Goal: Transaction & Acquisition: Download file/media

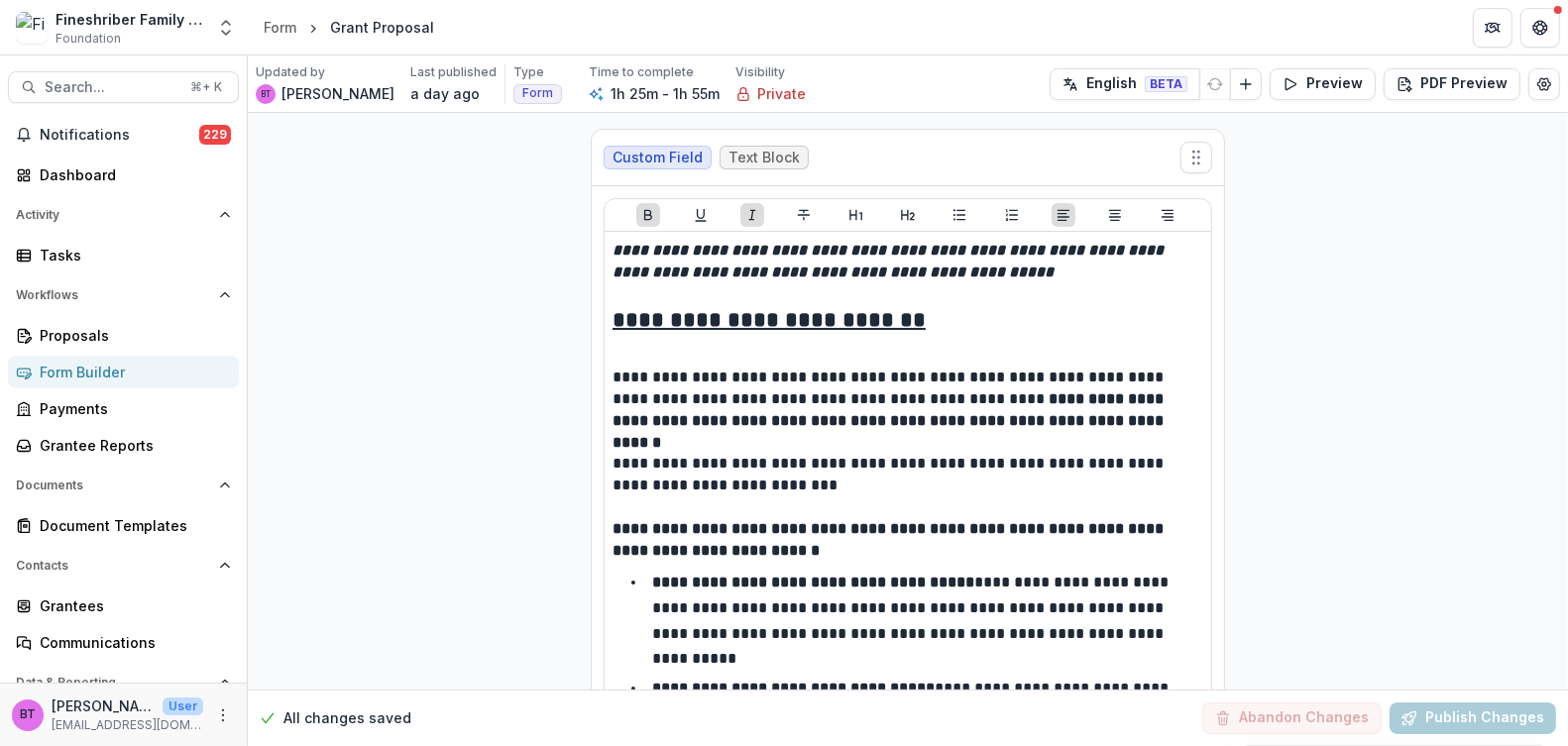
scroll to position [8146, 0]
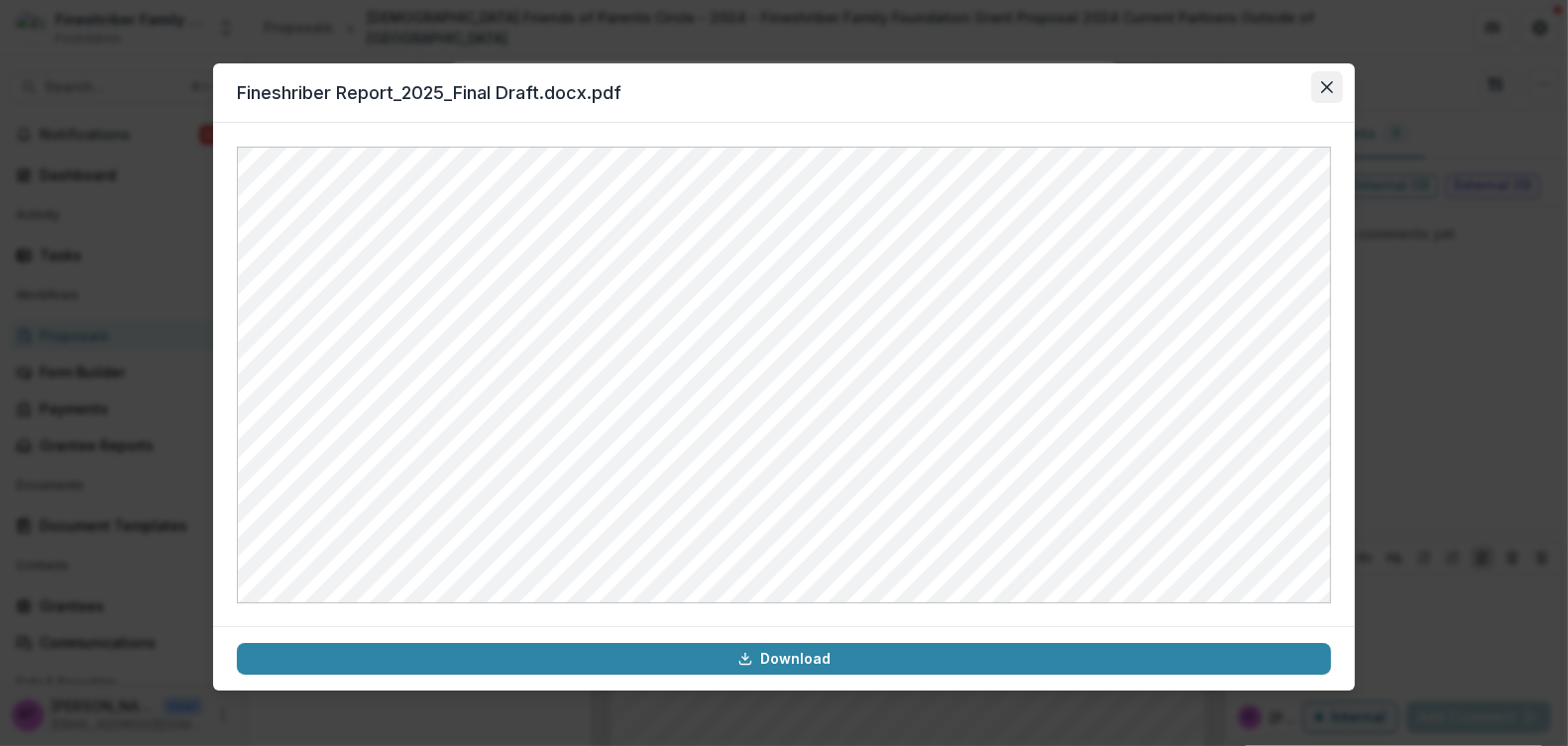
click at [1330, 82] on icon "Close" at bounding box center [1327, 88] width 12 height 12
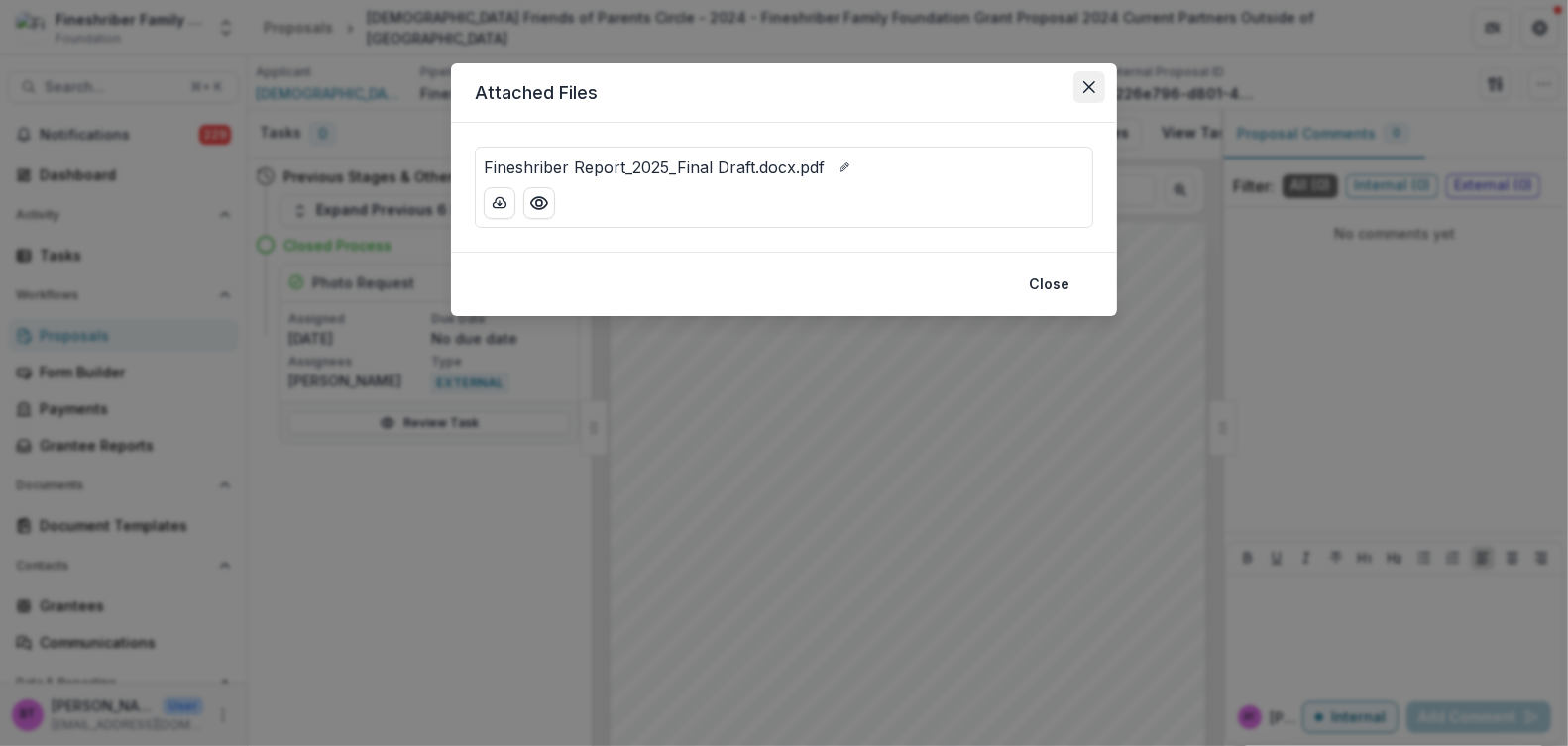
click at [1088, 86] on icon "Close" at bounding box center [1089, 88] width 12 height 12
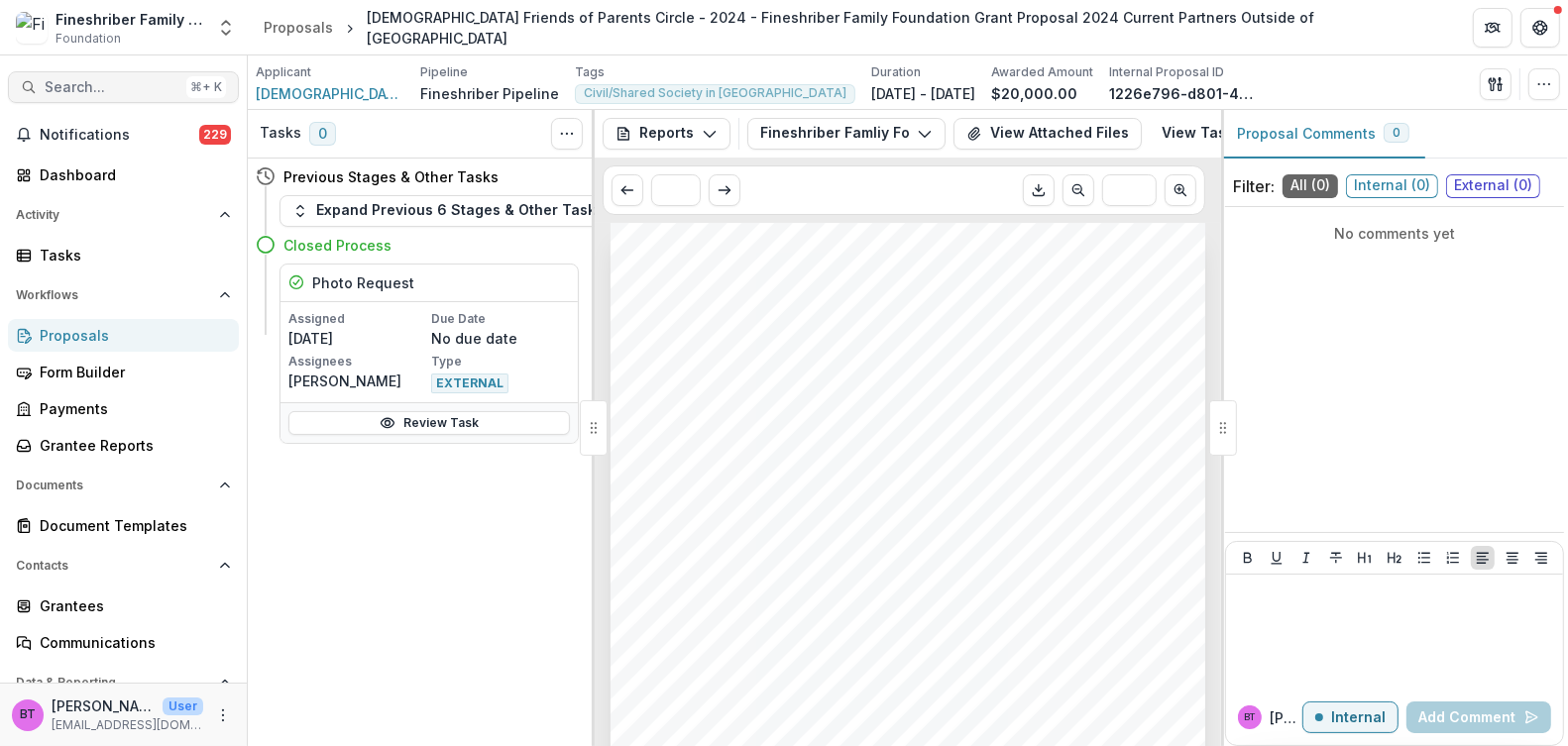
click at [92, 84] on span "Search..." at bounding box center [111, 88] width 134 height 17
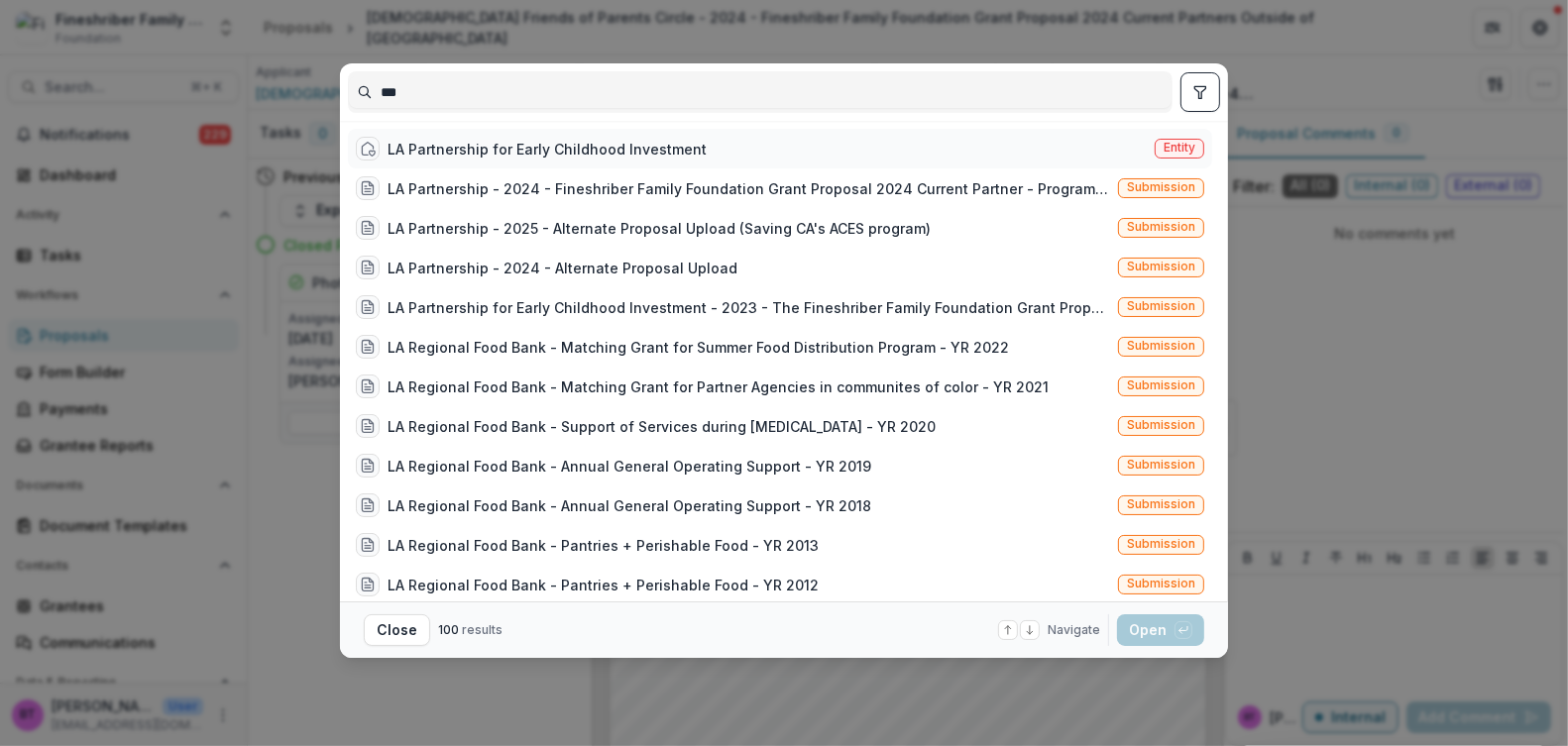
type input "**"
click at [1174, 148] on span "Entity" at bounding box center [1180, 147] width 32 height 14
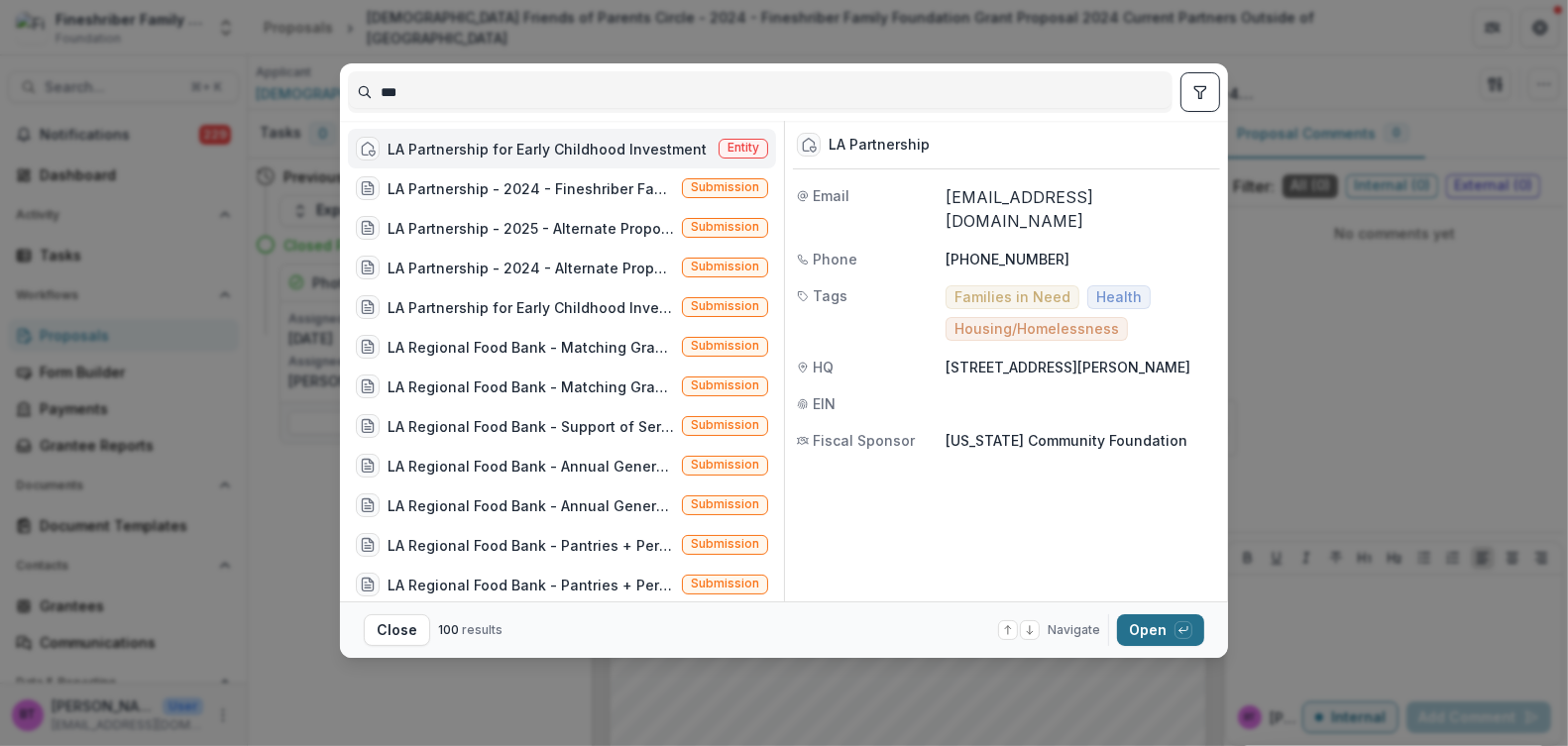
click at [1140, 646] on button "Open with enter key" at bounding box center [1161, 631] width 88 height 32
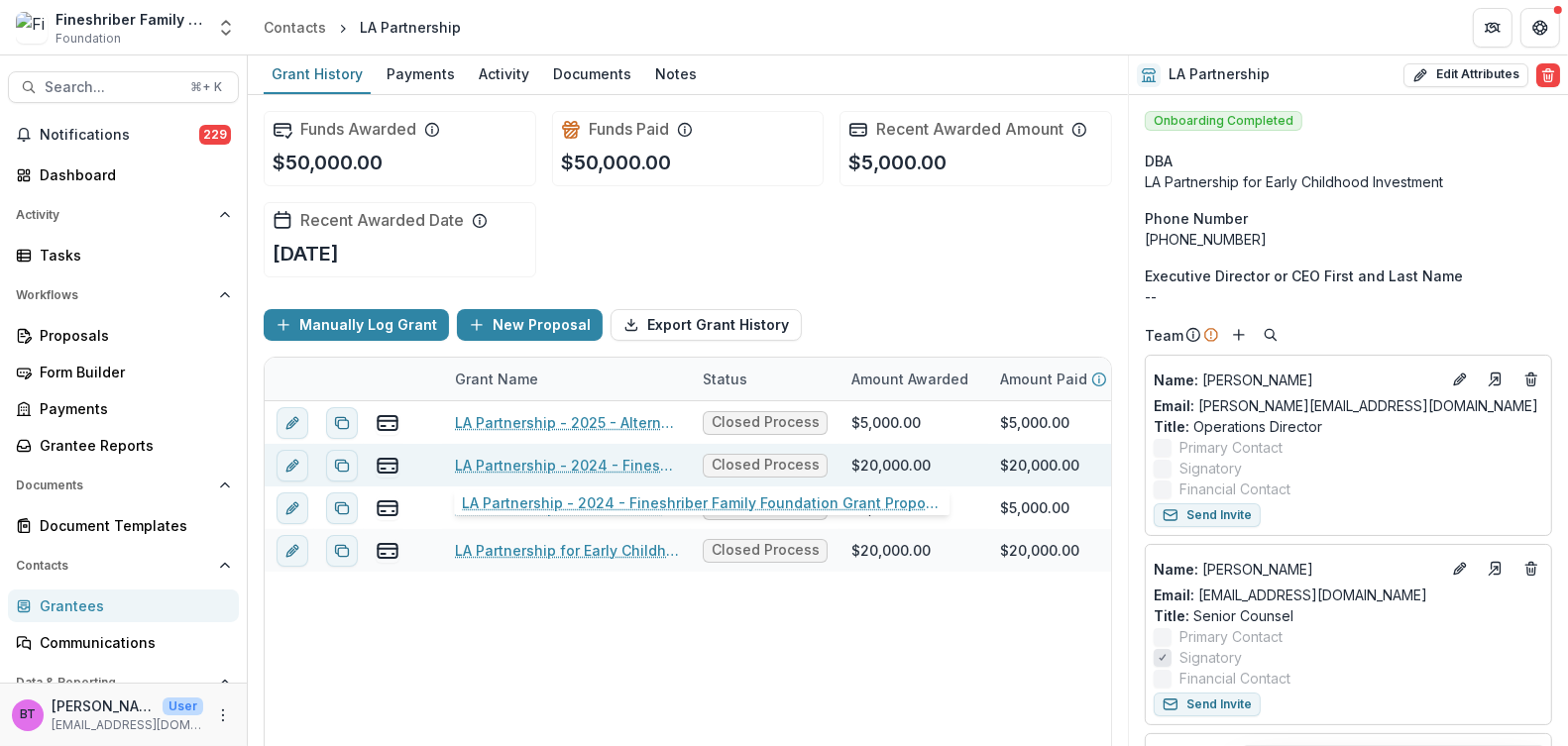
click at [538, 456] on link "LA Partnership - 2024 - Fineshriber Family Foundation Grant Proposal 2024 Curre…" at bounding box center [566, 465] width 224 height 21
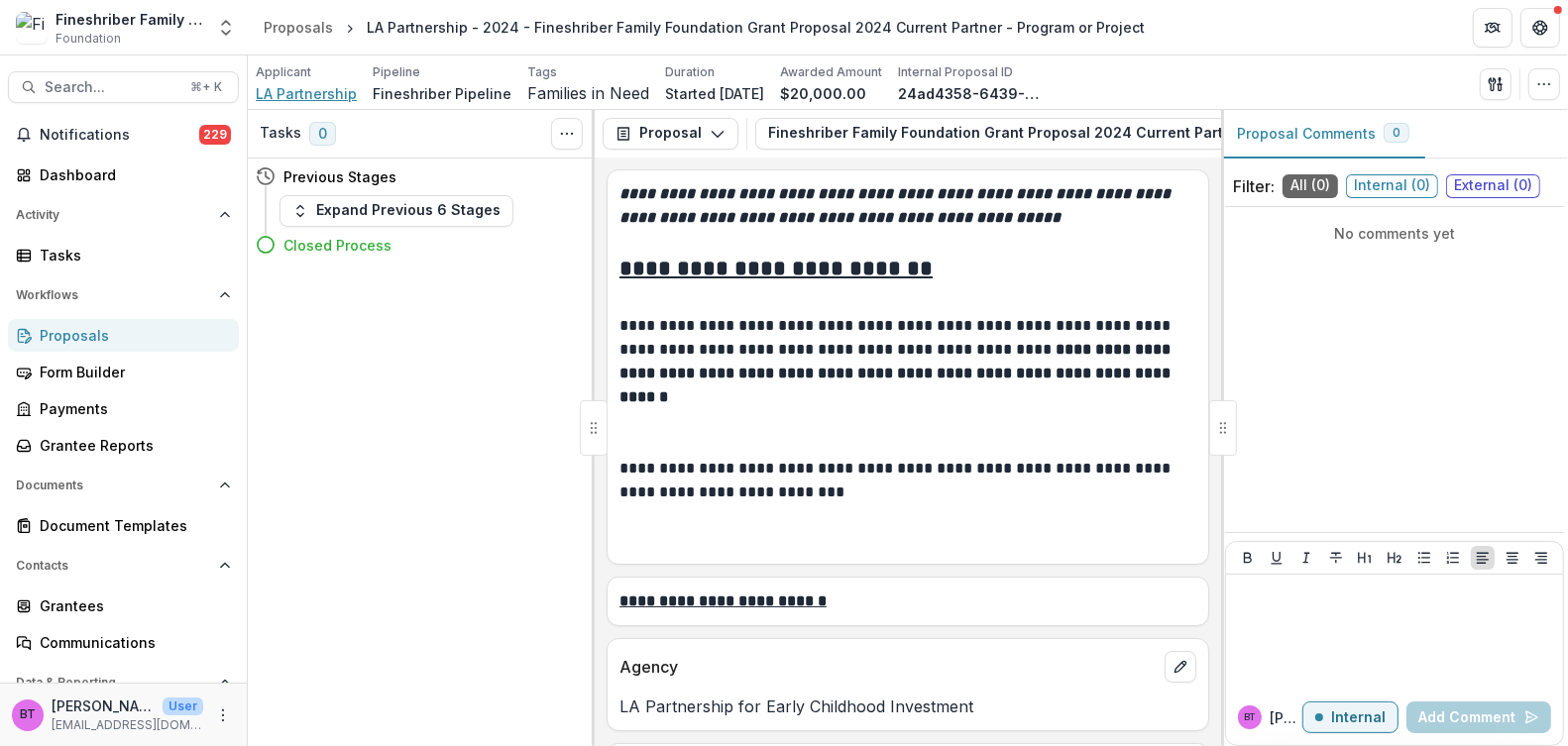
click at [274, 90] on span "LA Partnership" at bounding box center [306, 93] width 101 height 21
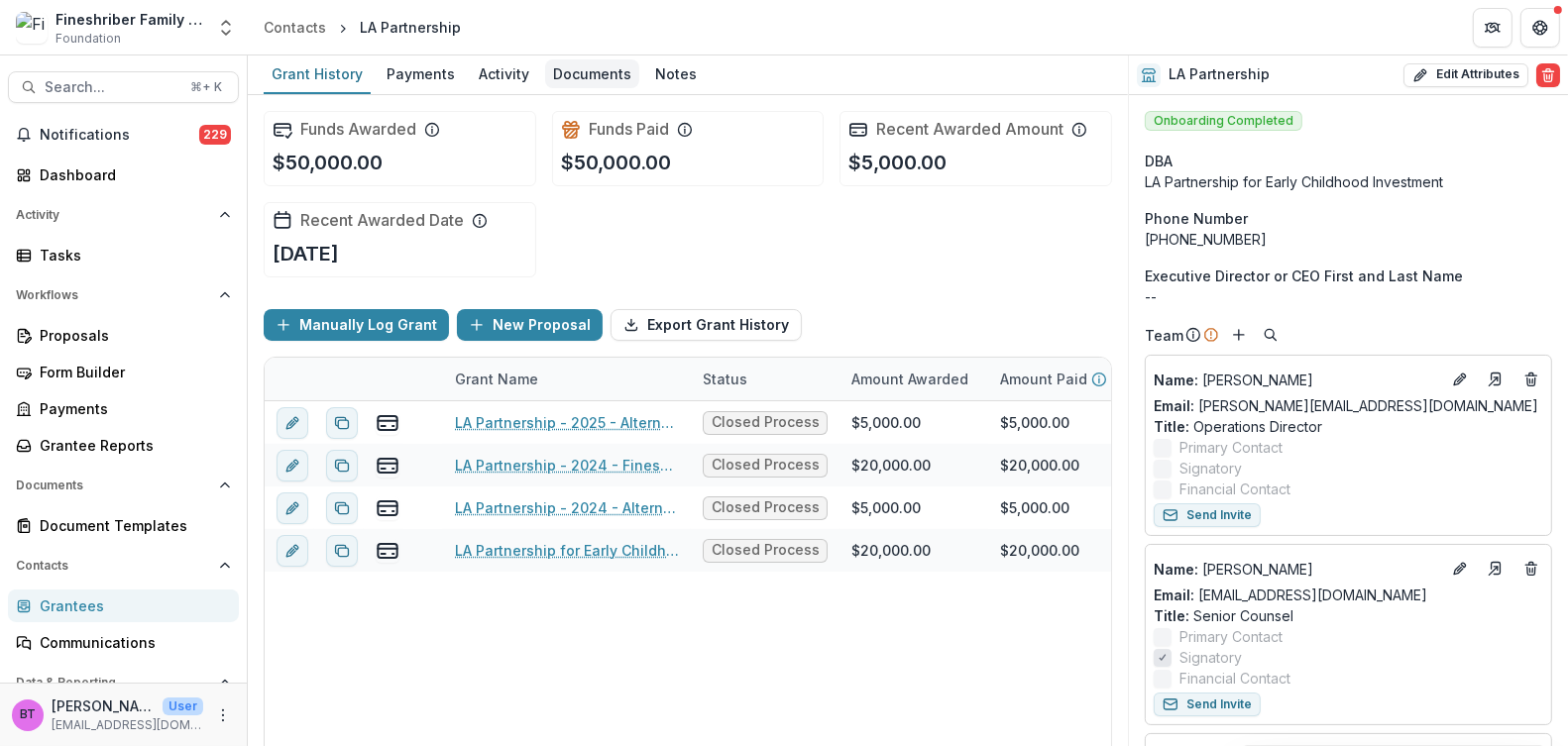
click at [582, 72] on div "Documents" at bounding box center [592, 74] width 95 height 29
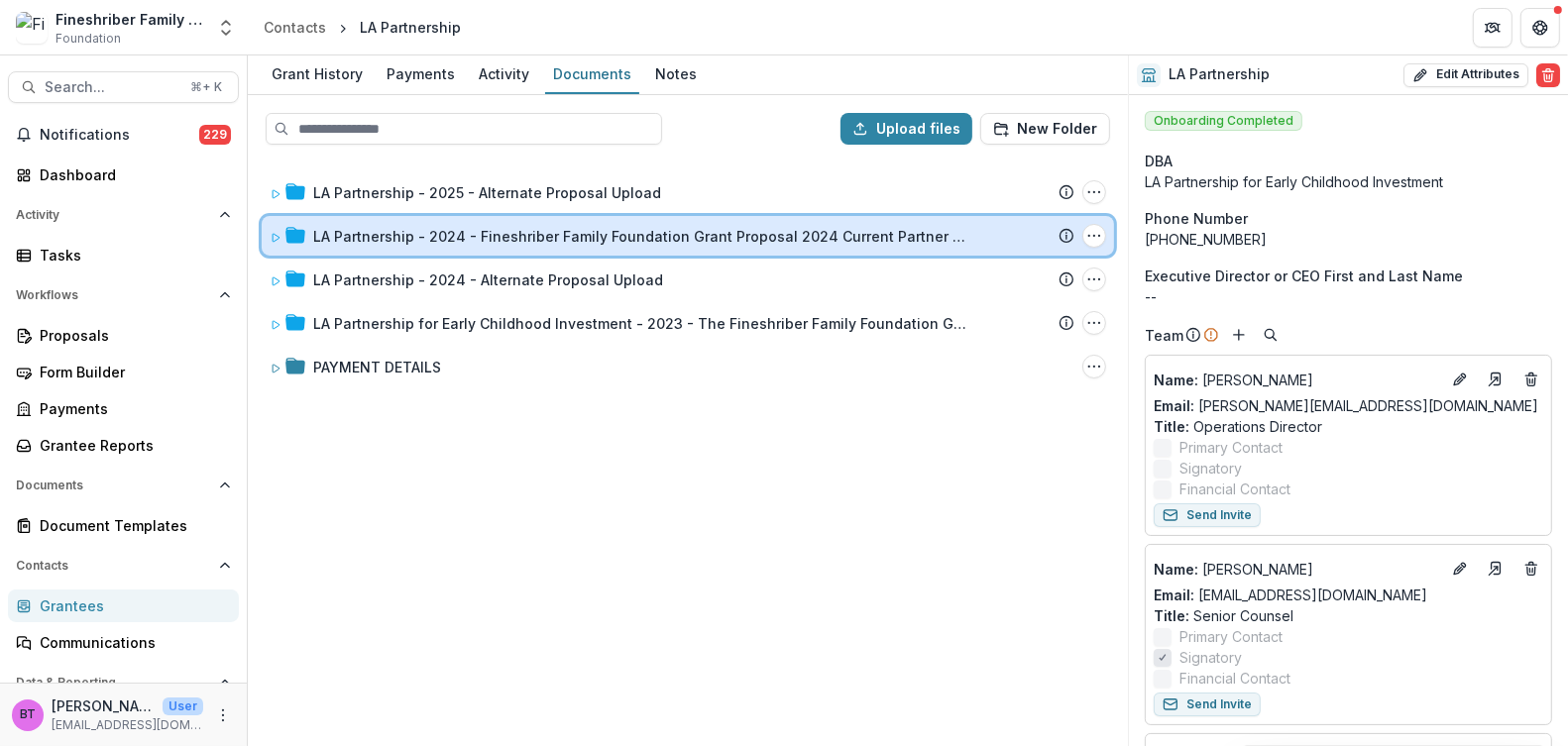
click at [276, 234] on icon at bounding box center [276, 238] width 12 height 12
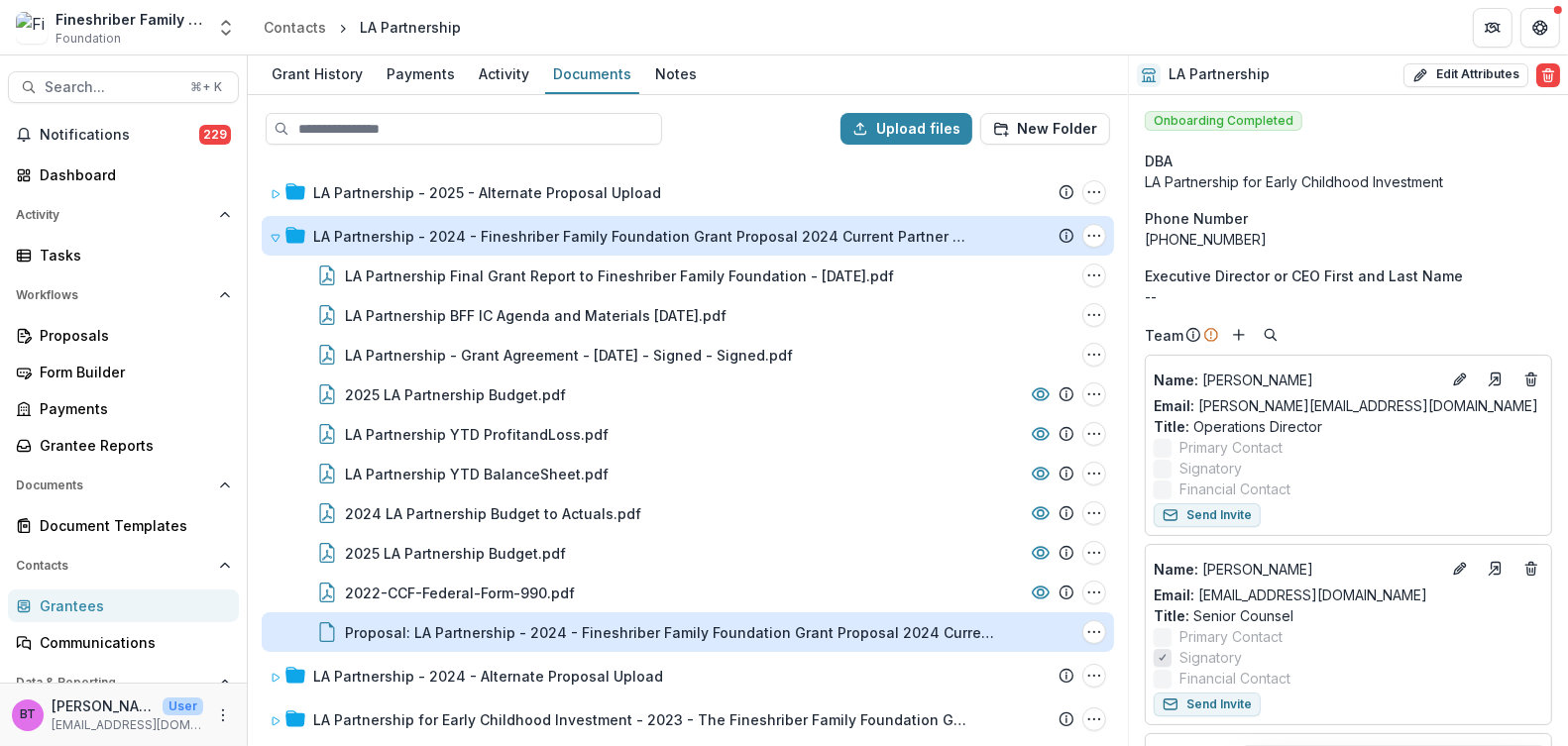
click at [524, 624] on div "Proposal: LA Partnership - 2024 - Fineshriber Family Foundation Grant Proposal …" at bounding box center [673, 633] width 655 height 21
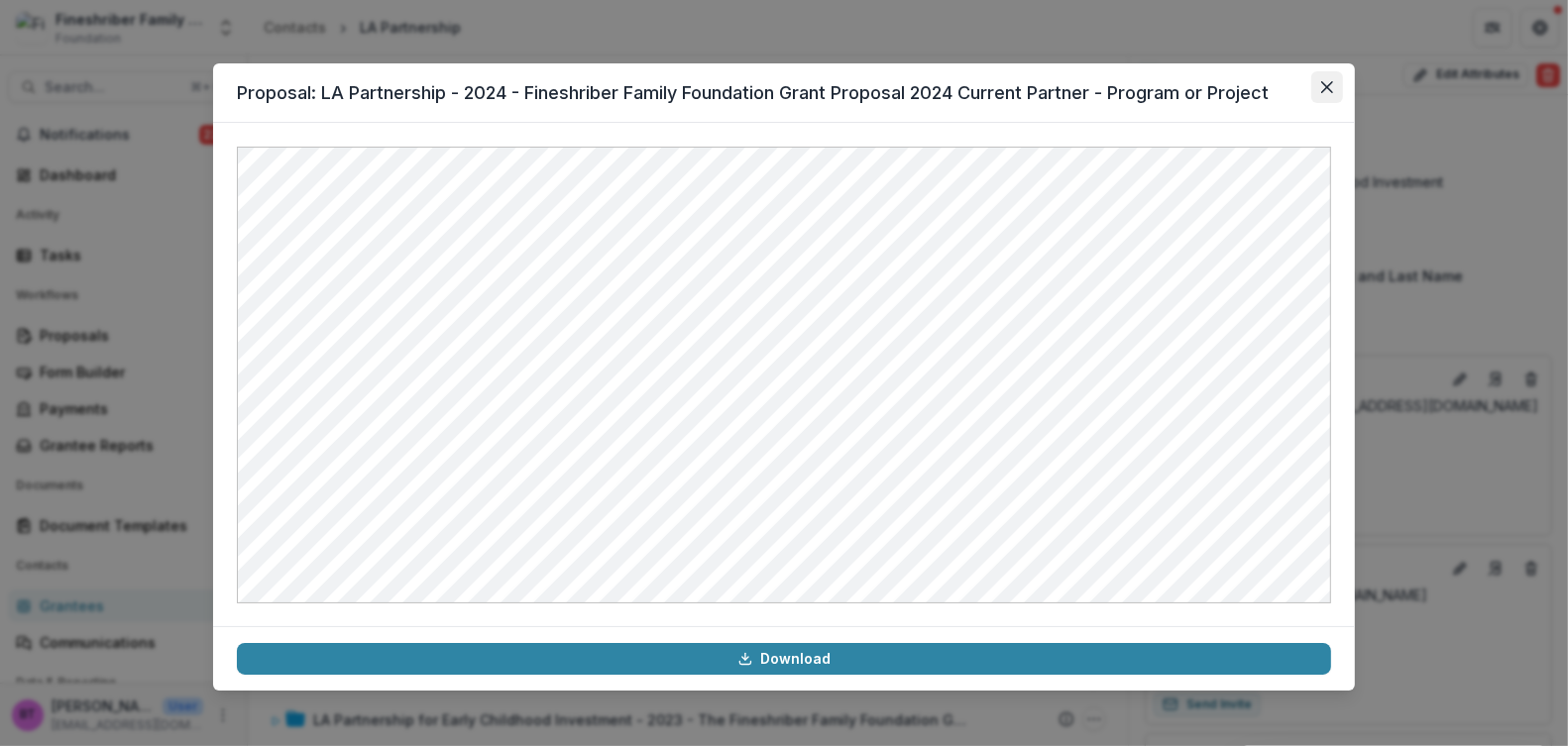
click at [1325, 82] on icon "Close" at bounding box center [1327, 88] width 12 height 12
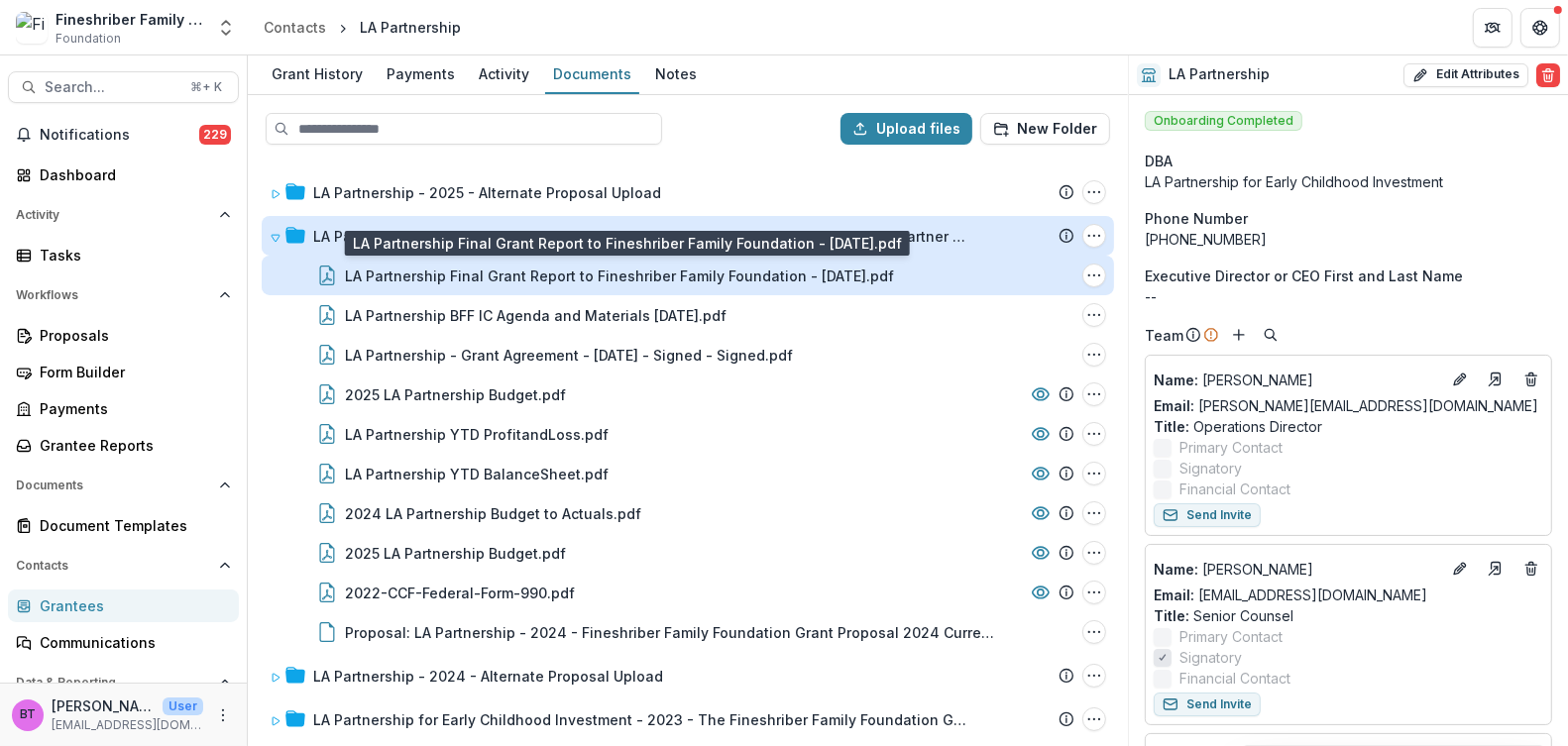
click at [564, 269] on div "LA Partnership Final Grant Report to Fineshriber Family Foundation - [DATE].pdf" at bounding box center [620, 276] width 549 height 21
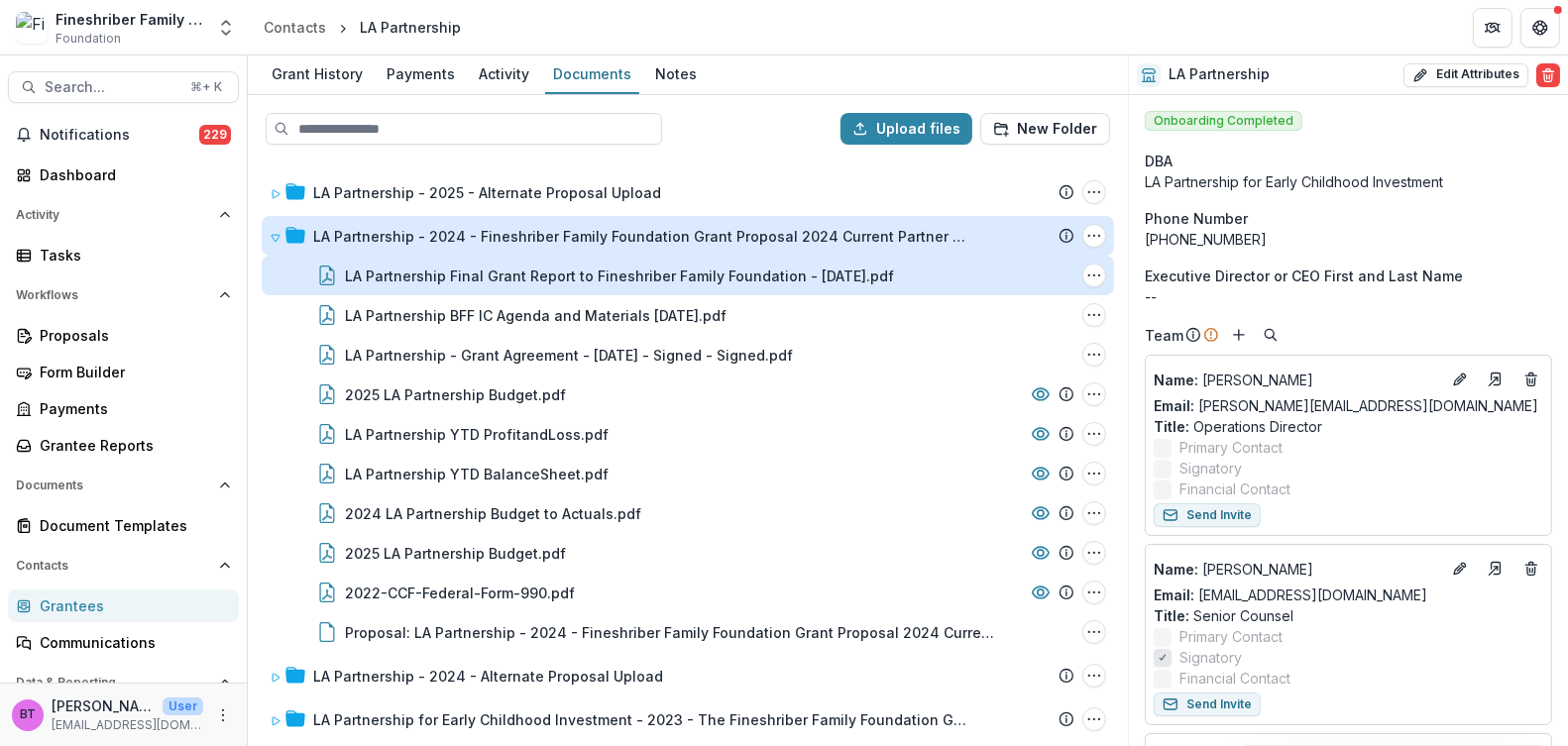
click at [564, 269] on div "Loading..." at bounding box center [784, 373] width 1092 height 455
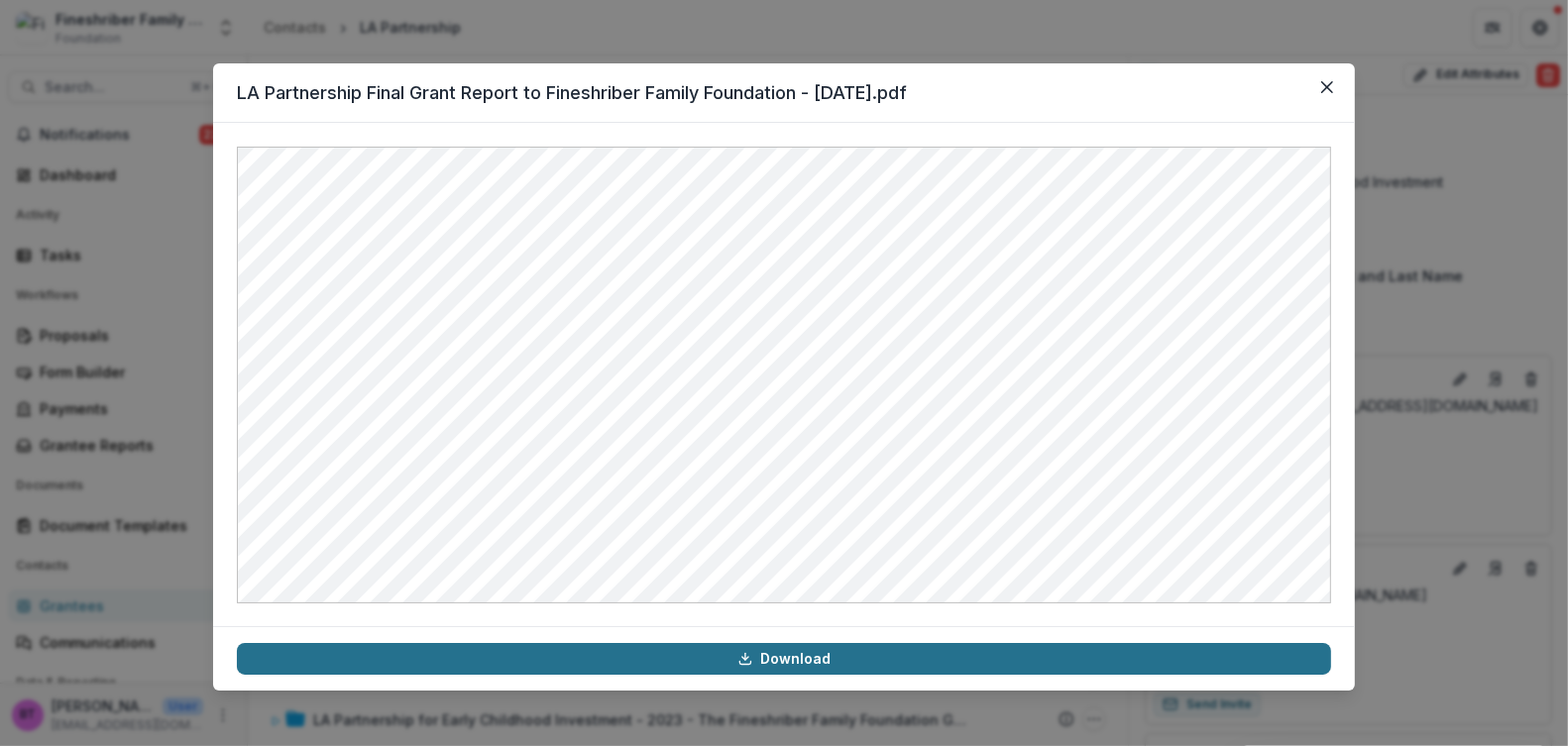
click at [797, 656] on link "Download" at bounding box center [784, 659] width 1094 height 32
